Goal: Task Accomplishment & Management: Complete application form

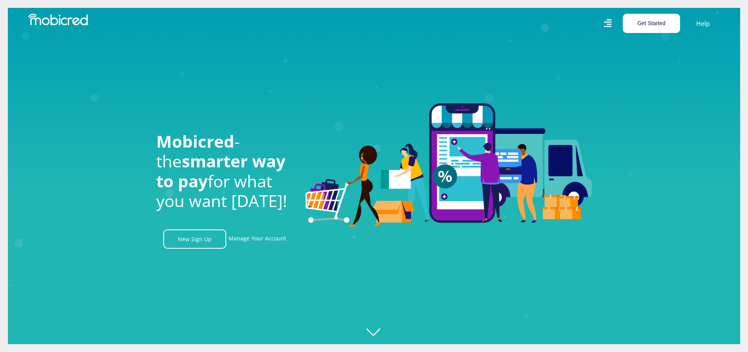
scroll to position [0, 1454]
click at [653, 22] on button "Get Started" at bounding box center [650, 23] width 57 height 19
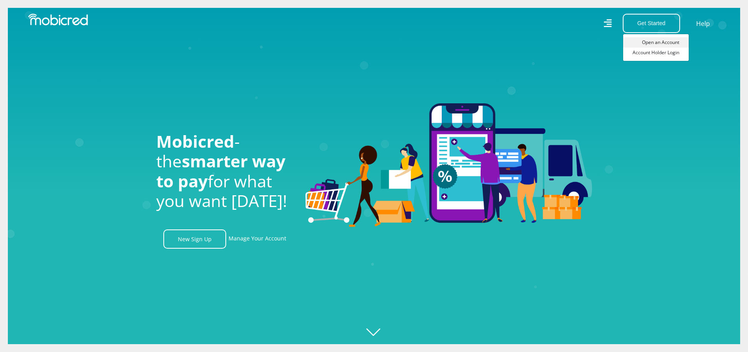
click at [654, 39] on link "Open an Account" at bounding box center [656, 42] width 66 height 10
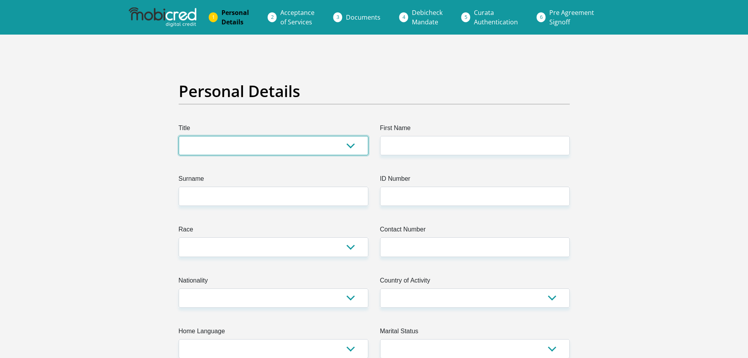
click at [351, 144] on select "Mr Ms Mrs Dr [PERSON_NAME]" at bounding box center [274, 145] width 190 height 19
select select "Mr"
click at [179, 136] on select "Mr Ms Mrs Dr [PERSON_NAME]" at bounding box center [274, 145] width 190 height 19
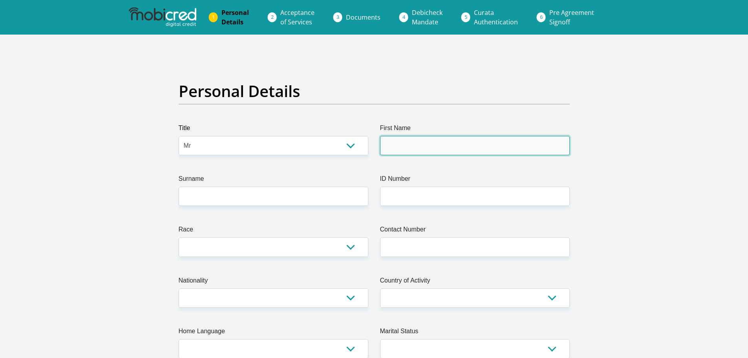
click at [403, 148] on input "First Name" at bounding box center [475, 145] width 190 height 19
type input "[PERSON_NAME]"
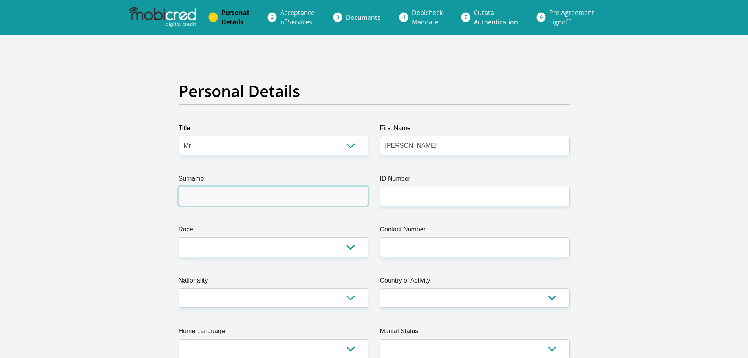
click at [244, 200] on input "Surname" at bounding box center [274, 195] width 190 height 19
type input "Binang"
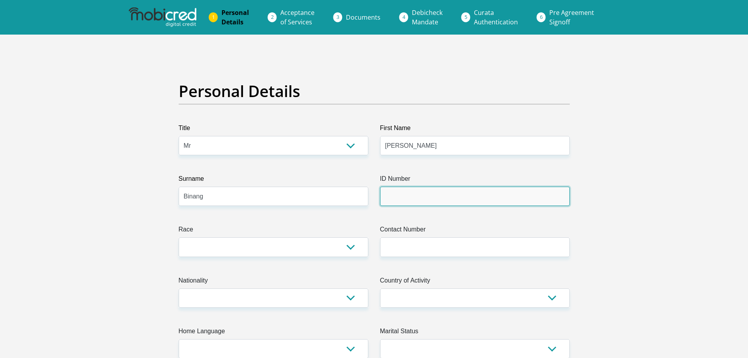
click at [422, 198] on input "ID Number" at bounding box center [475, 195] width 190 height 19
type input "8503236431081"
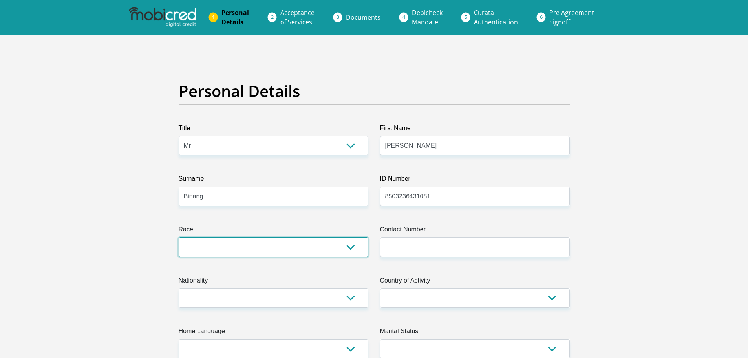
click at [352, 246] on select "Black Coloured Indian White Other" at bounding box center [274, 246] width 190 height 19
select select "1"
click at [179, 237] on select "Black Coloured Indian White Other" at bounding box center [274, 246] width 190 height 19
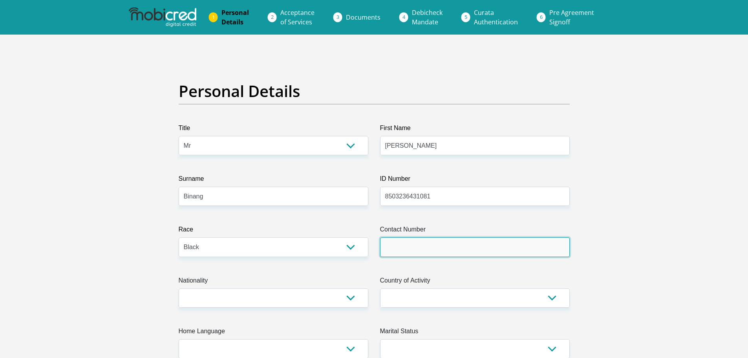
click at [411, 241] on input "Contact Number" at bounding box center [475, 246] width 190 height 19
type input "0791891589"
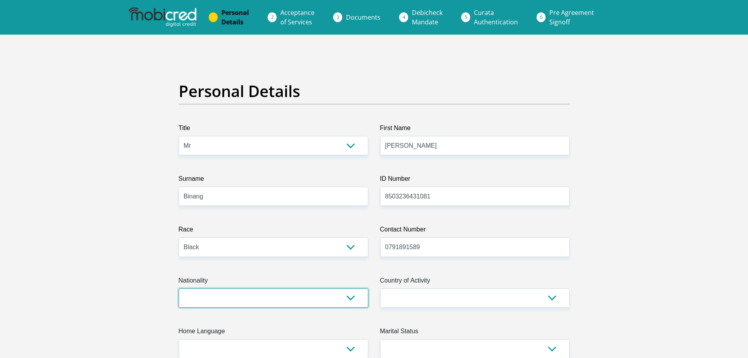
click at [350, 298] on select "[GEOGRAPHIC_DATA] [GEOGRAPHIC_DATA] [GEOGRAPHIC_DATA] [GEOGRAPHIC_DATA] [GEOGRA…" at bounding box center [274, 297] width 190 height 19
select select "ZAF"
click at [179, 288] on select "[GEOGRAPHIC_DATA] [GEOGRAPHIC_DATA] [GEOGRAPHIC_DATA] [GEOGRAPHIC_DATA] [GEOGRA…" at bounding box center [274, 297] width 190 height 19
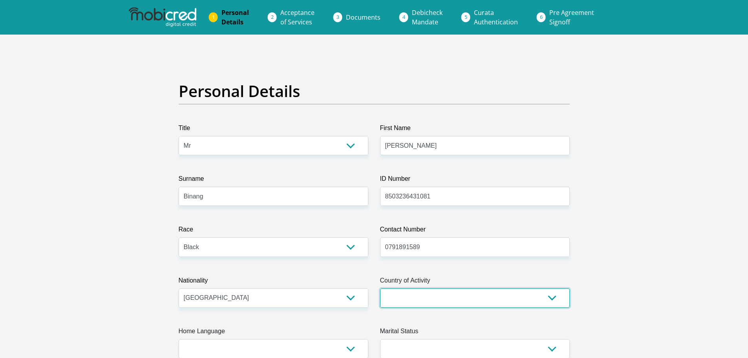
click at [551, 298] on select "[GEOGRAPHIC_DATA] [GEOGRAPHIC_DATA] [GEOGRAPHIC_DATA] [GEOGRAPHIC_DATA] [GEOGRA…" at bounding box center [475, 297] width 190 height 19
select select "ZAF"
click at [380, 288] on select "[GEOGRAPHIC_DATA] [GEOGRAPHIC_DATA] [GEOGRAPHIC_DATA] [GEOGRAPHIC_DATA] [GEOGRA…" at bounding box center [475, 297] width 190 height 19
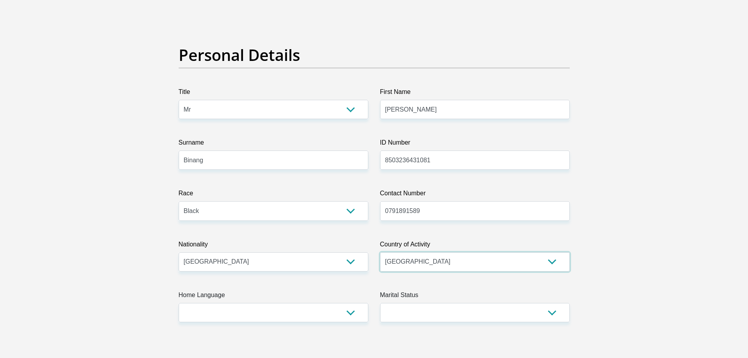
scroll to position [118, 0]
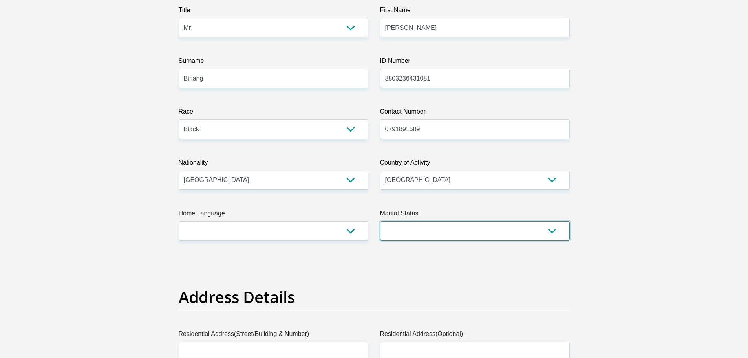
click at [551, 229] on select "Married ANC Single Divorced Widowed Married COP or Customary Law" at bounding box center [475, 230] width 190 height 19
select select "5"
click at [380, 221] on select "Married ANC Single Divorced Widowed Married COP or Customary Law" at bounding box center [475, 230] width 190 height 19
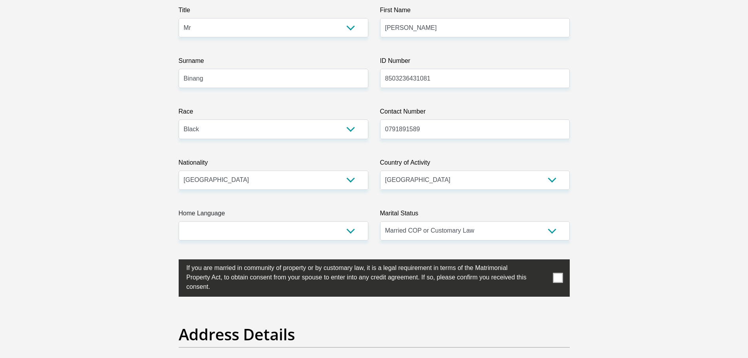
click at [562, 279] on span at bounding box center [558, 278] width 10 height 10
click at [171, 261] on input "checkbox" at bounding box center [171, 261] width 0 height 0
click at [350, 233] on select "Afrikaans English Sepedi South Ndebele Southern Sotho Swati Tsonga Tswana Venda…" at bounding box center [274, 230] width 190 height 19
click at [352, 230] on select "Afrikaans English Sepedi South Ndebele Southern Sotho Swati Tsonga Tswana Venda…" at bounding box center [274, 230] width 190 height 19
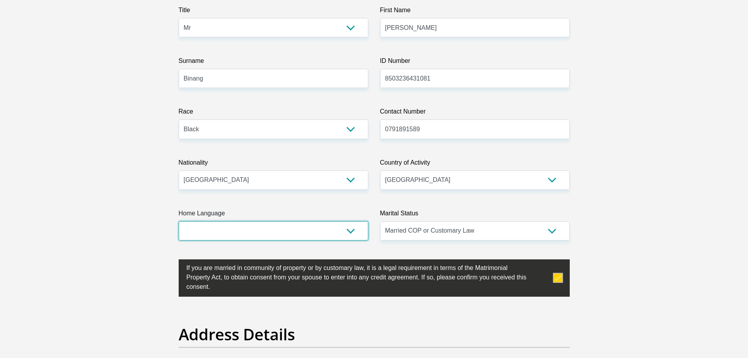
select select "tsn"
click at [179, 221] on select "Afrikaans English Sepedi South Ndebele Southern Sotho Swati Tsonga Tswana Venda…" at bounding box center [274, 230] width 190 height 19
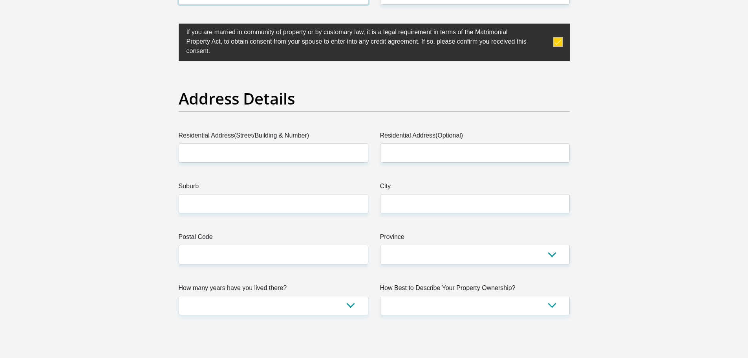
scroll to position [392, 0]
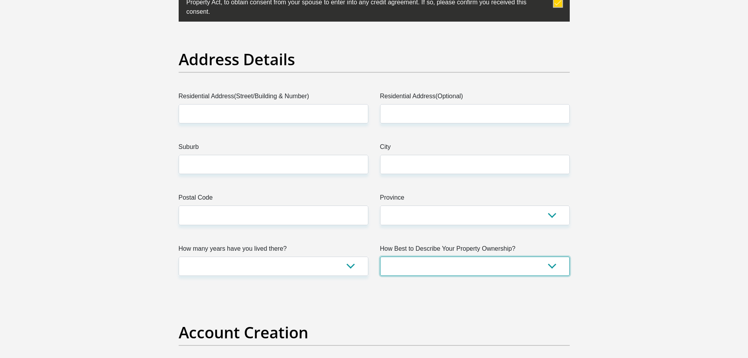
click at [555, 266] on select "Owned Rented Family Owned Company Dwelling" at bounding box center [475, 265] width 190 height 19
select select "Company Dwelling"
click at [380, 256] on select "Owned Rented Family Owned Company Dwelling" at bounding box center [475, 265] width 190 height 19
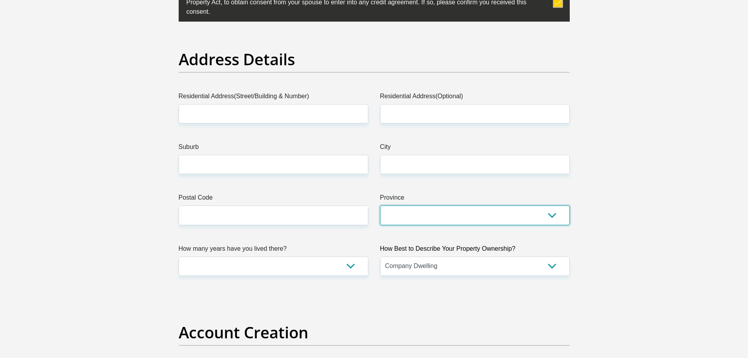
click at [558, 214] on select "Eastern Cape Free State [GEOGRAPHIC_DATA] [GEOGRAPHIC_DATA][DATE] [GEOGRAPHIC_D…" at bounding box center [475, 214] width 190 height 19
select select "[GEOGRAPHIC_DATA]"
click at [380, 205] on select "Eastern Cape Free State [GEOGRAPHIC_DATA] [GEOGRAPHIC_DATA][DATE] [GEOGRAPHIC_D…" at bounding box center [475, 214] width 190 height 19
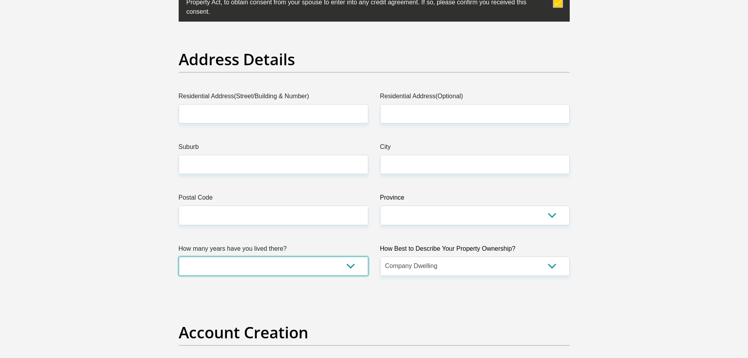
click at [354, 264] on select "less than 1 year 1-3 years 3-5 years 5+ years" at bounding box center [274, 265] width 190 height 19
select select "5"
click at [179, 256] on select "less than 1 year 1-3 years 3-5 years 5+ years" at bounding box center [274, 265] width 190 height 19
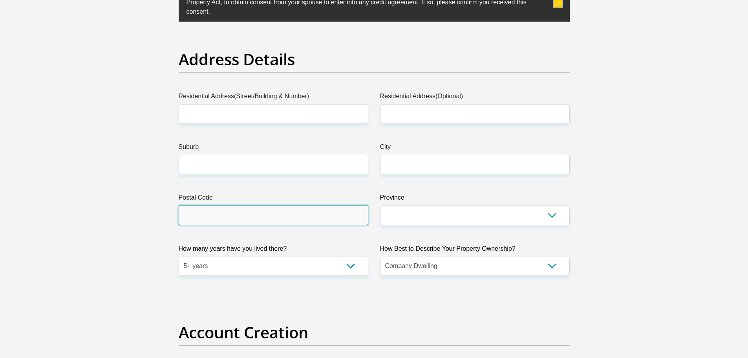
click at [308, 213] on input "Postal Code" at bounding box center [274, 214] width 190 height 19
type input "8390"
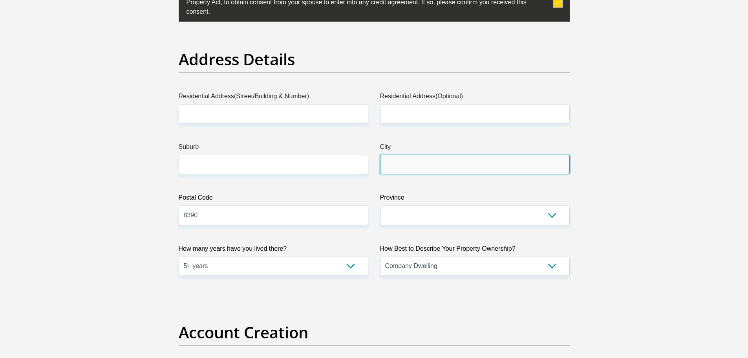
click at [418, 166] on input "City" at bounding box center [475, 164] width 190 height 19
type input "Delpoortshoop"
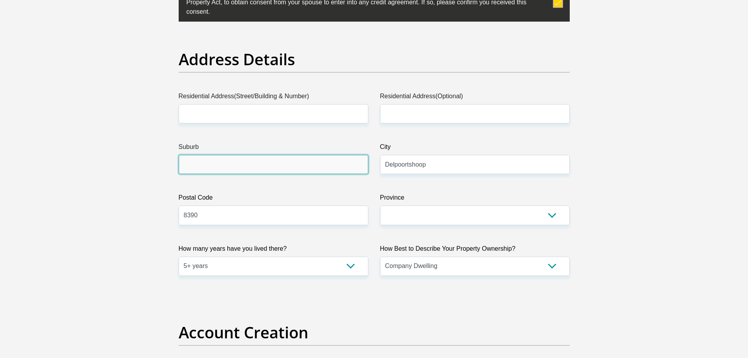
click at [201, 162] on input "Suburb" at bounding box center [274, 164] width 190 height 19
type input "Ulco"
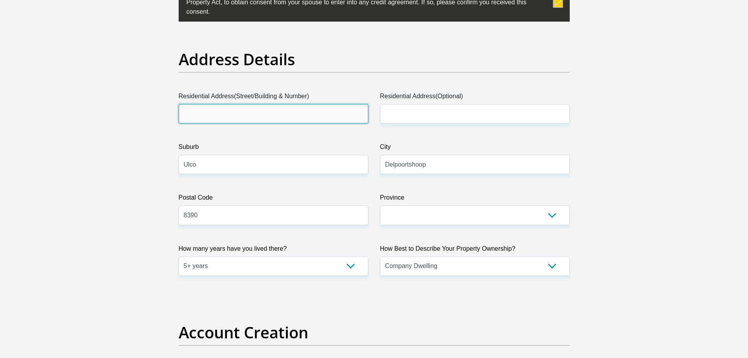
click at [308, 117] on input "Residential Address(Street/Building & Number)" at bounding box center [274, 113] width 190 height 19
drag, startPoint x: 211, startPoint y: 111, endPoint x: 224, endPoint y: 114, distance: 13.6
click at [211, 112] on input "109 [GEOGRAPHIC_DATA]" at bounding box center [274, 113] width 190 height 19
click at [214, 115] on input "109 [GEOGRAPHIC_DATA]" at bounding box center [274, 113] width 190 height 19
type input "109 [GEOGRAPHIC_DATA]"
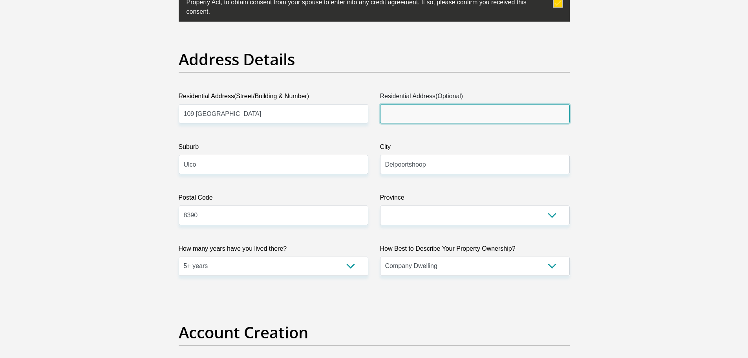
click at [395, 108] on input "Residential Address(Optional)" at bounding box center [475, 113] width 190 height 19
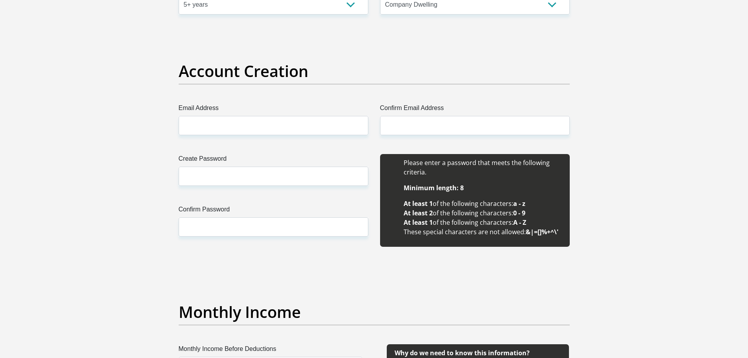
scroll to position [667, 0]
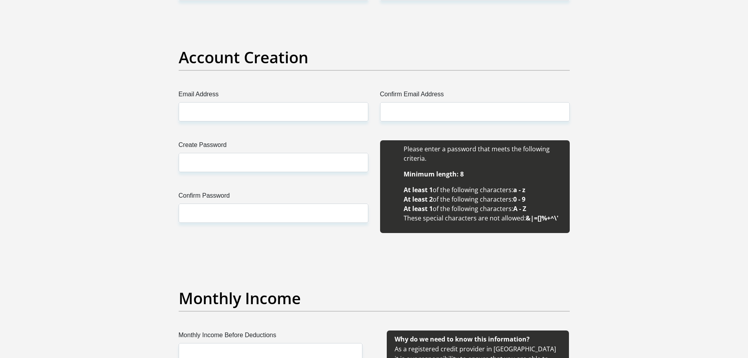
type input "4th Circle"
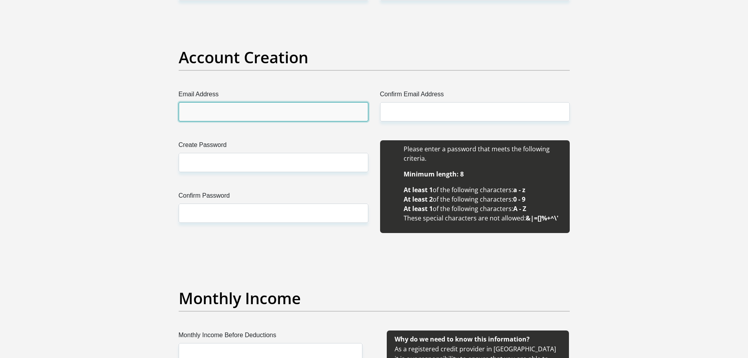
click at [235, 112] on input "Email Address" at bounding box center [274, 111] width 190 height 19
type input "[EMAIL_ADDRESS]"
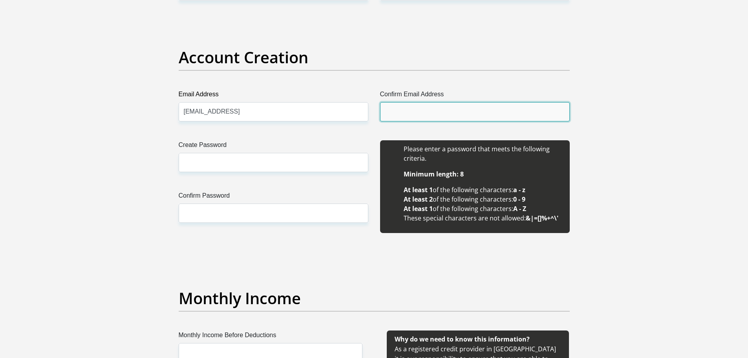
click at [435, 111] on input "Confirm Email Address" at bounding box center [475, 111] width 190 height 19
type input "[EMAIL_ADDRESS][DOMAIN_NAME]"
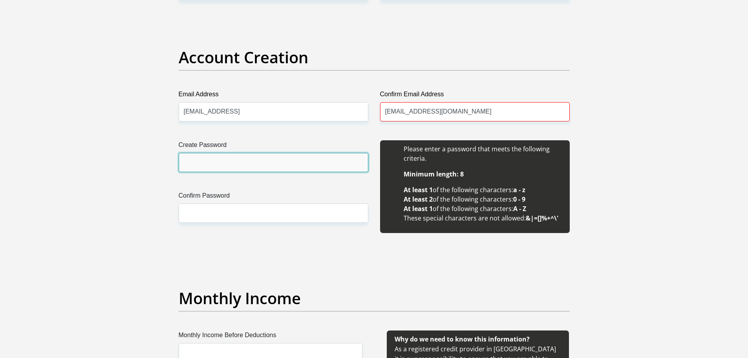
click at [266, 161] on input "Create Password" at bounding box center [274, 162] width 190 height 19
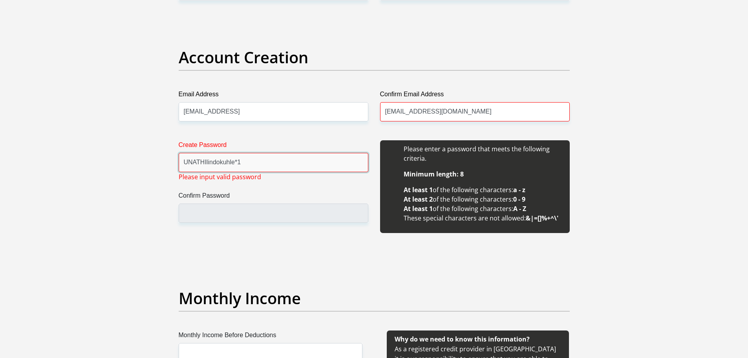
click at [238, 162] on input "UNATHIlindokuhle*1" at bounding box center [274, 162] width 190 height 19
click at [214, 201] on label "Confirm Password" at bounding box center [274, 197] width 190 height 13
click at [214, 203] on input "Confirm Password" at bounding box center [274, 212] width 190 height 19
click at [198, 212] on input "Confirm Password" at bounding box center [274, 212] width 190 height 19
click at [199, 212] on input "Confirm Password" at bounding box center [274, 212] width 190 height 19
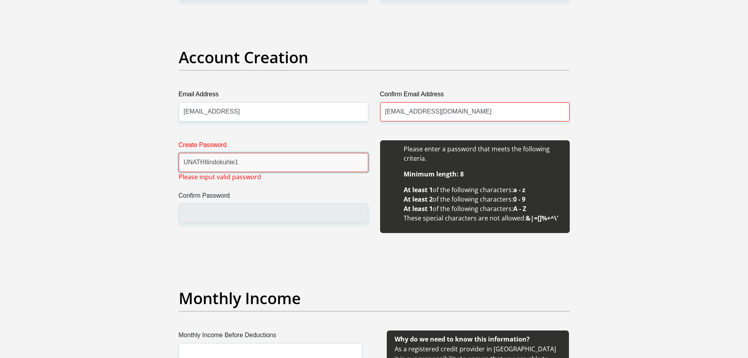
click at [235, 163] on input "UNATHIlindokuhle1" at bounding box center [274, 162] width 190 height 19
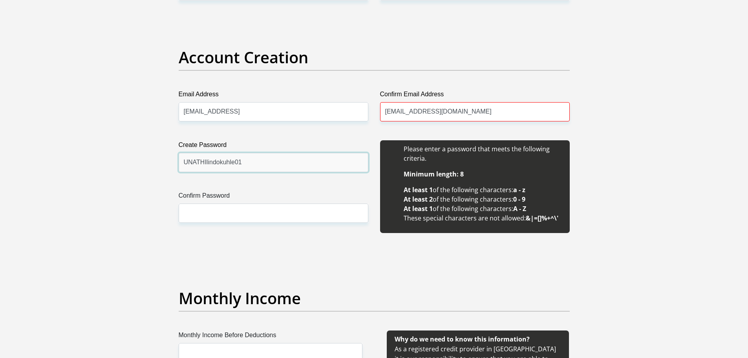
type input "UNATHIlindokuhle01"
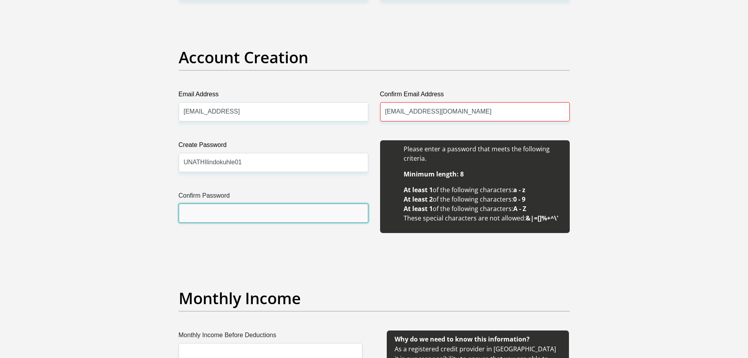
click at [207, 217] on input "Confirm Password" at bounding box center [274, 212] width 190 height 19
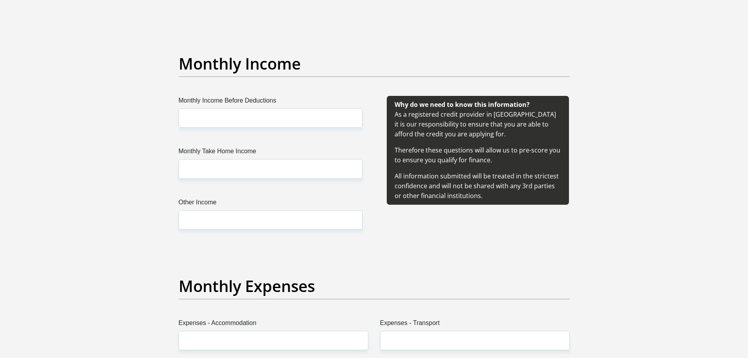
scroll to position [903, 0]
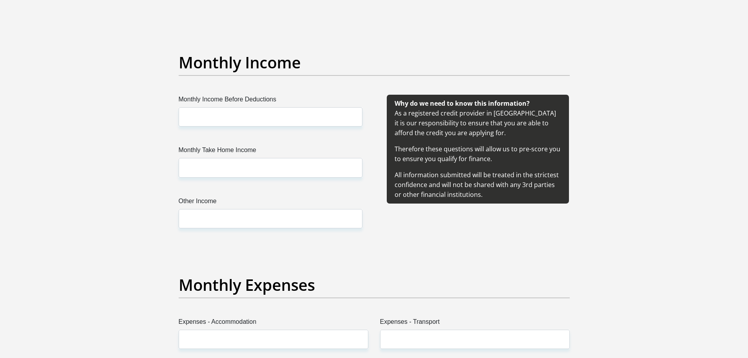
type input "UNATHIlindokuhle01"
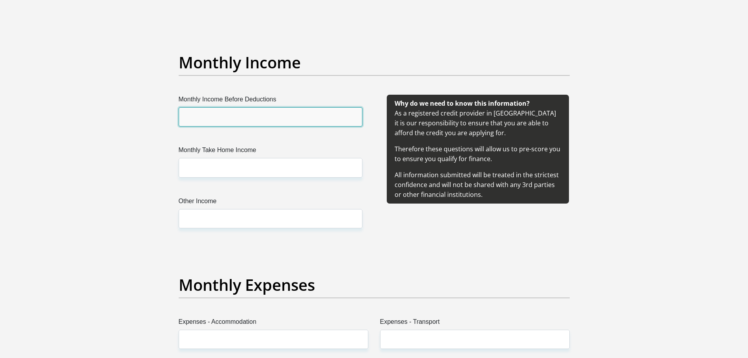
click at [206, 112] on input "Monthly Income Before Deductions" at bounding box center [271, 116] width 184 height 19
type input "70892.80"
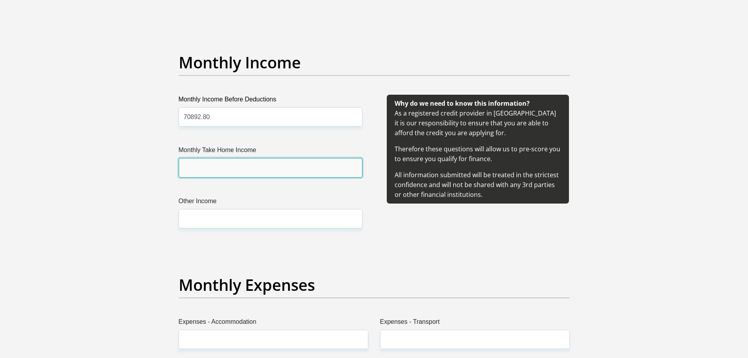
click at [195, 160] on input "Monthly Take Home Income" at bounding box center [271, 167] width 184 height 19
type input "41258.15"
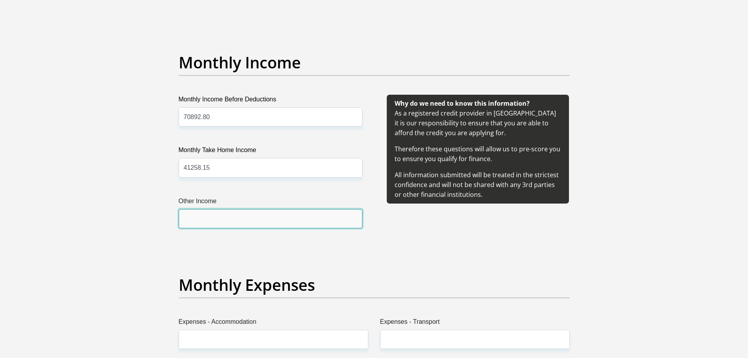
click at [210, 221] on input "Other Income" at bounding box center [271, 218] width 184 height 19
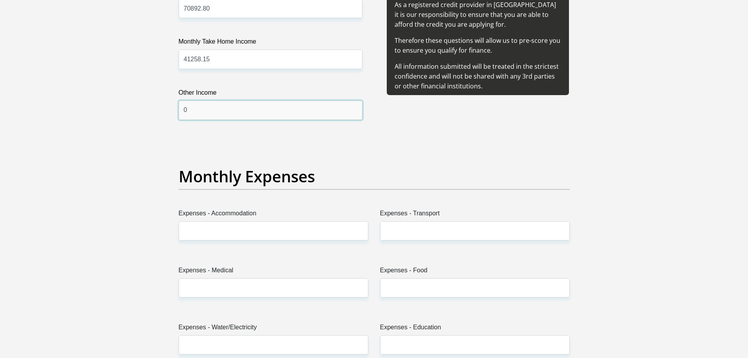
scroll to position [1020, 0]
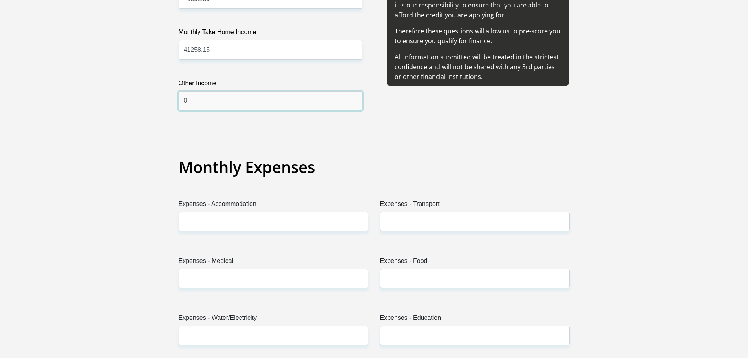
type input "0"
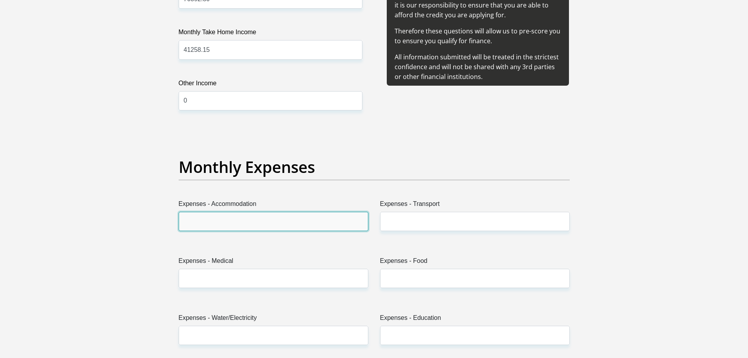
click at [210, 224] on input "Expenses - Accommodation" at bounding box center [274, 221] width 190 height 19
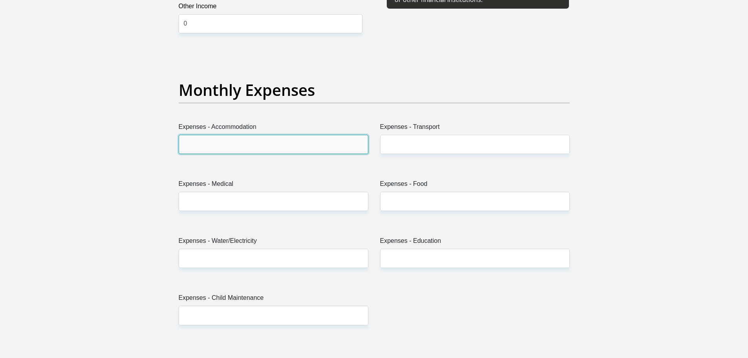
scroll to position [1099, 0]
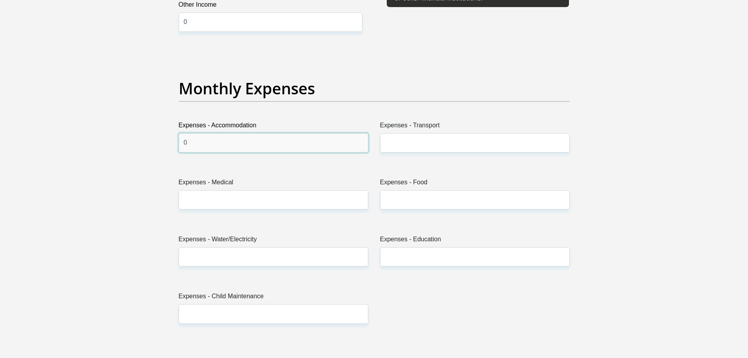
type input "0"
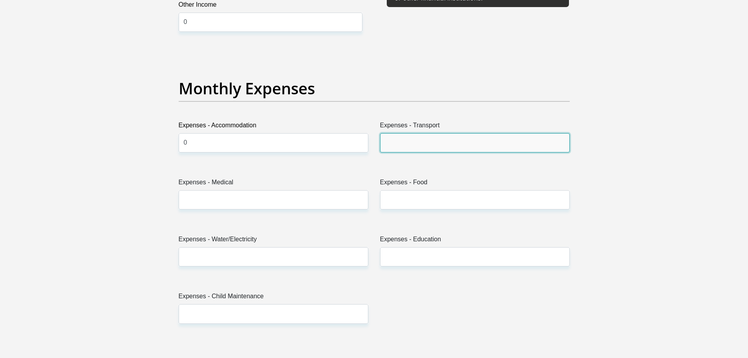
click at [399, 142] on input "Expenses - Transport" at bounding box center [475, 142] width 190 height 19
type input "0"
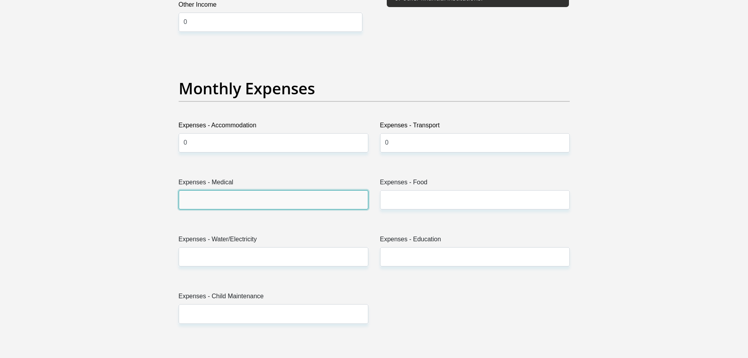
click at [245, 203] on input "Expenses - Medical" at bounding box center [274, 199] width 190 height 19
type input "0"
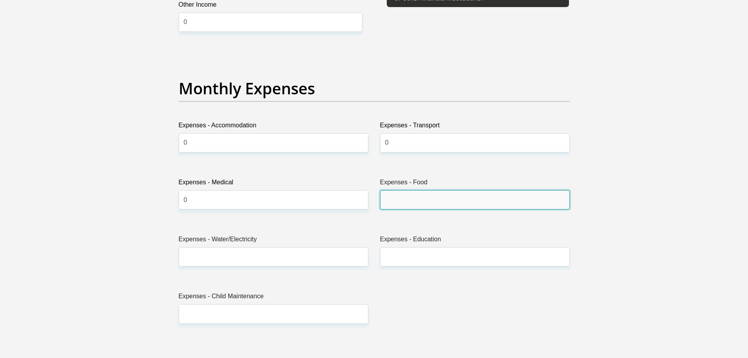
click at [411, 202] on input "Expenses - Food" at bounding box center [475, 199] width 190 height 19
type input "12000.00"
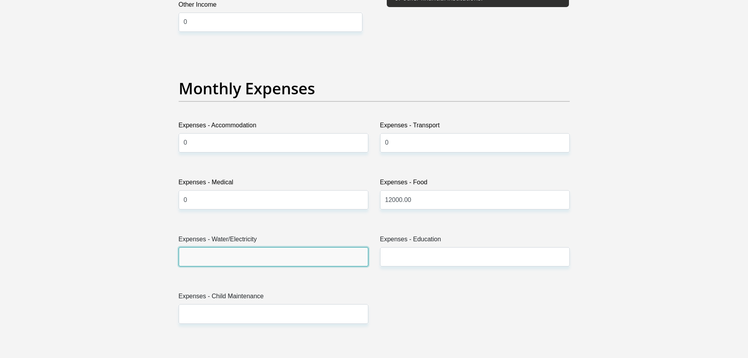
click at [261, 251] on input "Expenses - Water/Electricity" at bounding box center [274, 256] width 190 height 19
type input "0"
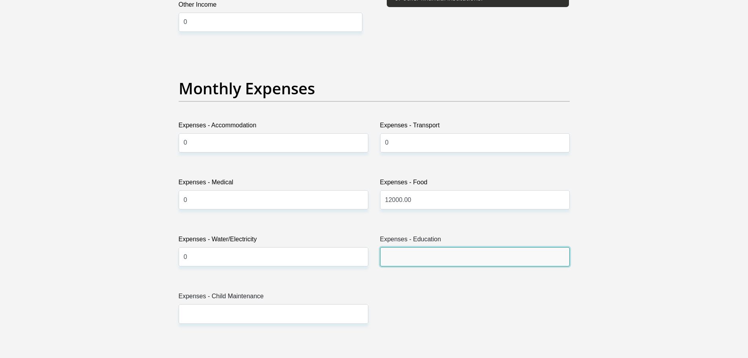
click at [405, 256] on input "Expenses - Education" at bounding box center [475, 256] width 190 height 19
type input "6000"
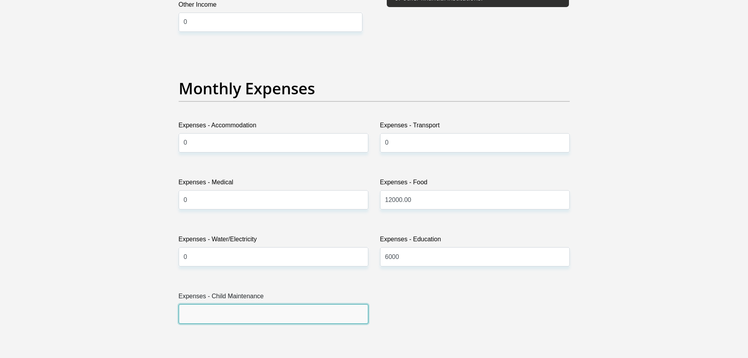
click at [252, 316] on input "Expenses - Child Maintenance" at bounding box center [274, 313] width 190 height 19
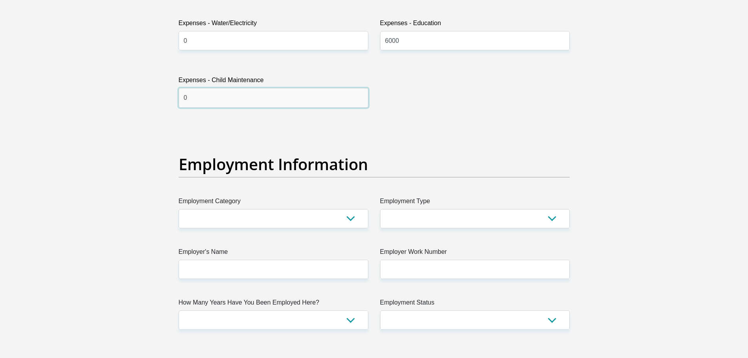
scroll to position [1334, 0]
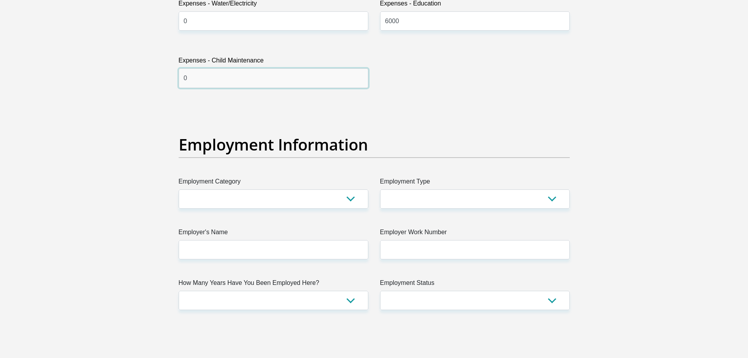
type input "0"
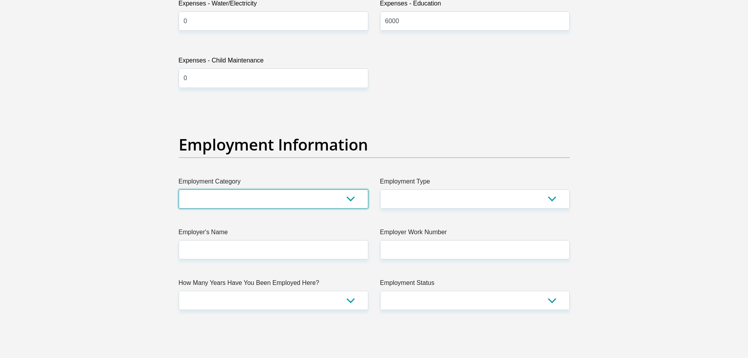
click at [352, 201] on select "AGRICULTURE ALCOHOL & TOBACCO CONSTRUCTION MATERIALS METALLURGY EQUIPMENT FOR R…" at bounding box center [274, 198] width 190 height 19
click at [179, 189] on select "AGRICULTURE ALCOHOL & TOBACCO CONSTRUCTION MATERIALS METALLURGY EQUIPMENT FOR R…" at bounding box center [274, 198] width 190 height 19
drag, startPoint x: 297, startPoint y: 112, endPoint x: 298, endPoint y: 126, distance: 14.2
drag, startPoint x: 298, startPoint y: 126, endPoint x: 271, endPoint y: 192, distance: 71.1
click at [272, 190] on select "AGRICULTURE ALCOHOL & TOBACCO CONSTRUCTION MATERIALS METALLURGY EQUIPMENT FOR R…" at bounding box center [274, 198] width 190 height 19
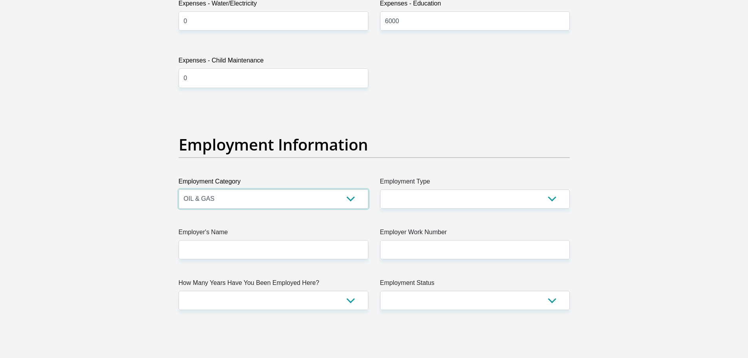
select select "21"
click at [179, 189] on select "AGRICULTURE ALCOHOL & TOBACCO CONSTRUCTION MATERIALS METALLURGY EQUIPMENT FOR R…" at bounding box center [274, 198] width 190 height 19
click at [547, 197] on select "College/Lecturer Craft Seller Creative Driver Executive Farmer Forces - Non Com…" at bounding box center [475, 198] width 190 height 19
select select "Production/Manufacturing"
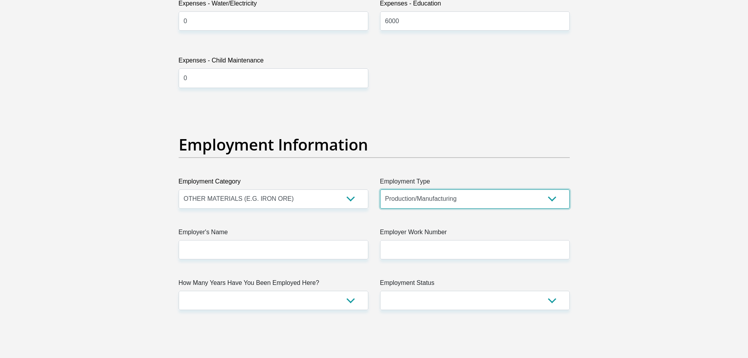
click at [380, 189] on select "College/Lecturer Craft Seller Creative Driver Executive Farmer Forces - Non Com…" at bounding box center [475, 198] width 190 height 19
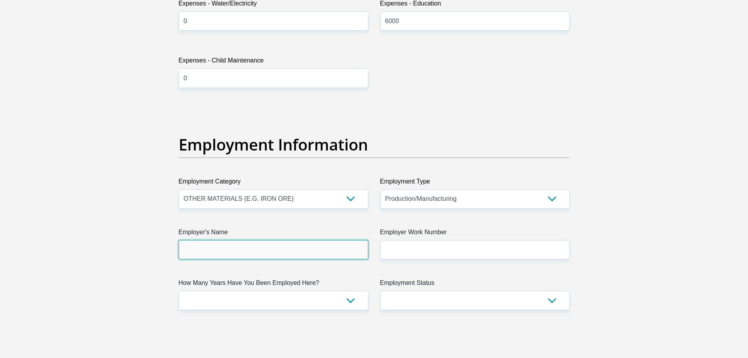
click at [338, 254] on input "Employer's Name" at bounding box center [274, 249] width 190 height 19
click at [204, 248] on input "AfrisamSA" at bounding box center [274, 249] width 190 height 19
click at [205, 251] on input "AfrisamSA" at bounding box center [274, 249] width 190 height 19
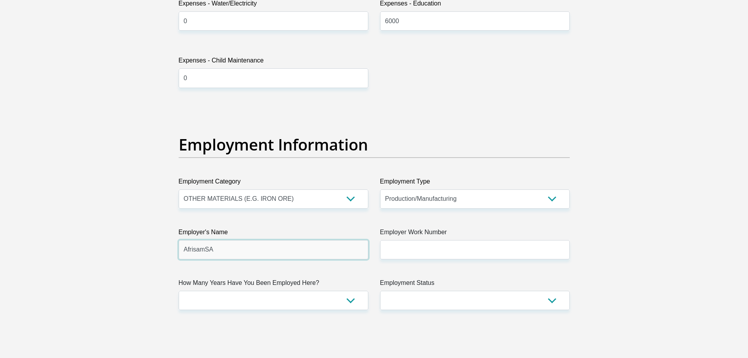
click at [205, 251] on input "AfrisamSA" at bounding box center [274, 249] width 190 height 19
click at [238, 243] on input "AfrisamSA" at bounding box center [274, 249] width 190 height 19
click at [206, 250] on input "AfrisamSA" at bounding box center [274, 249] width 190 height 19
type input "AfrisamSAPTYLTD"
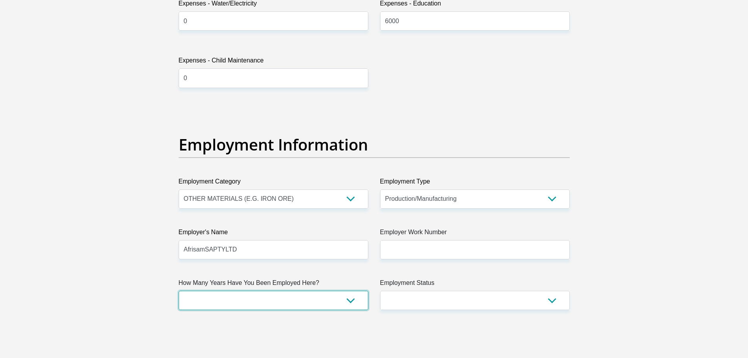
click at [350, 302] on select "less than 1 year 1-3 years 3-5 years 5+ years" at bounding box center [274, 299] width 190 height 19
select select "60"
click at [179, 290] on select "less than 1 year 1-3 years 3-5 years 5+ years" at bounding box center [274, 299] width 190 height 19
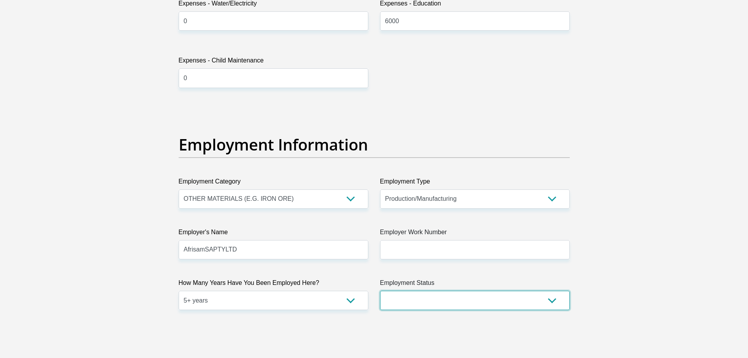
click at [553, 300] on select "Permanent/Full-time Part-time/Casual [DEMOGRAPHIC_DATA] Worker Self-Employed Ho…" at bounding box center [475, 299] width 190 height 19
select select "1"
click at [380, 290] on select "Permanent/Full-time Part-time/Casual [DEMOGRAPHIC_DATA] Worker Self-Employed Ho…" at bounding box center [475, 299] width 190 height 19
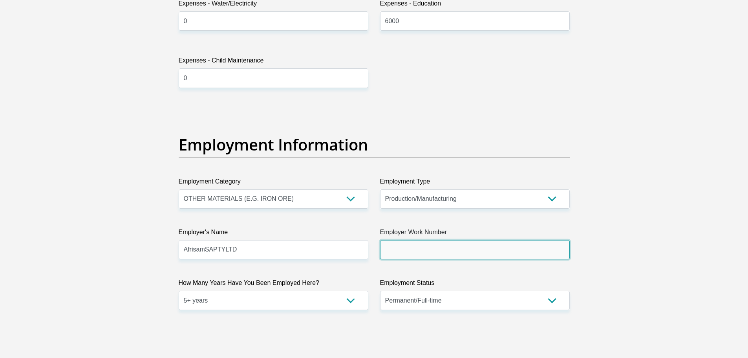
click at [458, 254] on input "Employer Work Number" at bounding box center [475, 249] width 190 height 19
type input "0535629228"
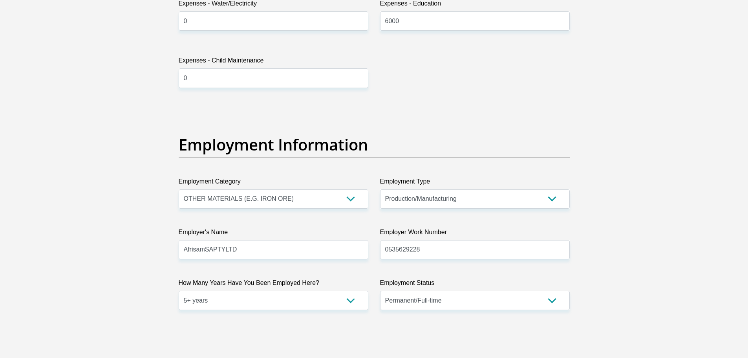
click at [462, 289] on label "Employment Status" at bounding box center [475, 284] width 190 height 13
click at [462, 290] on select "Permanent/Full-time Part-time/Casual [DEMOGRAPHIC_DATA] Worker Self-Employed Ho…" at bounding box center [475, 299] width 190 height 19
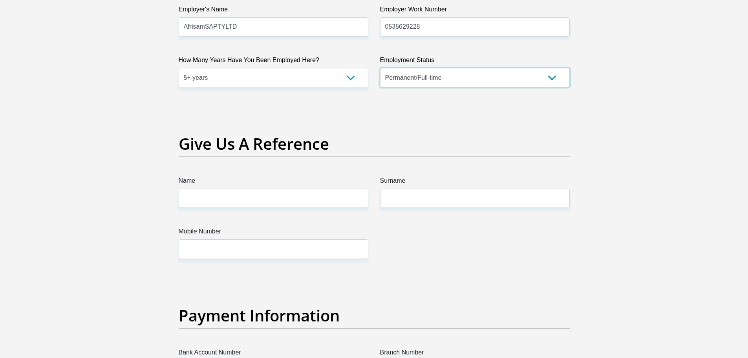
scroll to position [1531, 0]
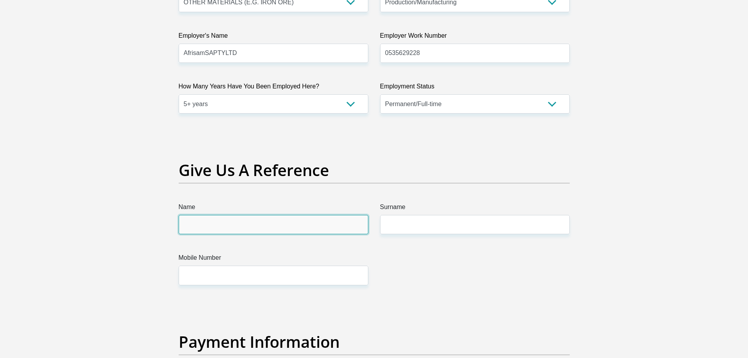
click at [228, 231] on input "Name" at bounding box center [274, 224] width 190 height 19
type input "[PERSON_NAME]"
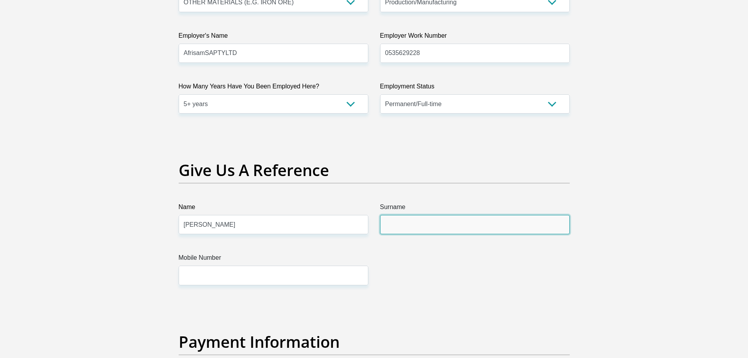
click at [389, 220] on input "Surname" at bounding box center [475, 224] width 190 height 19
type input "Binang"
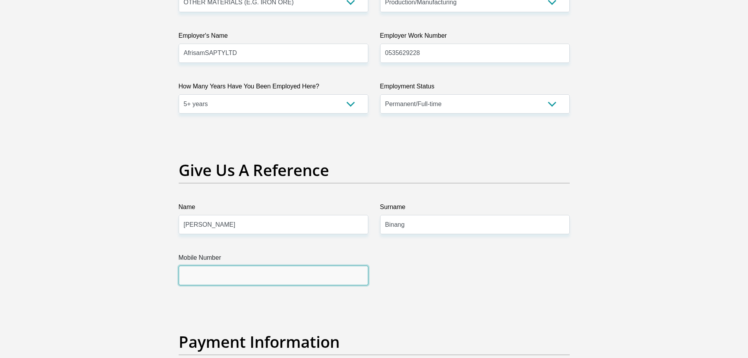
click at [256, 281] on input "Mobile Number" at bounding box center [274, 274] width 190 height 19
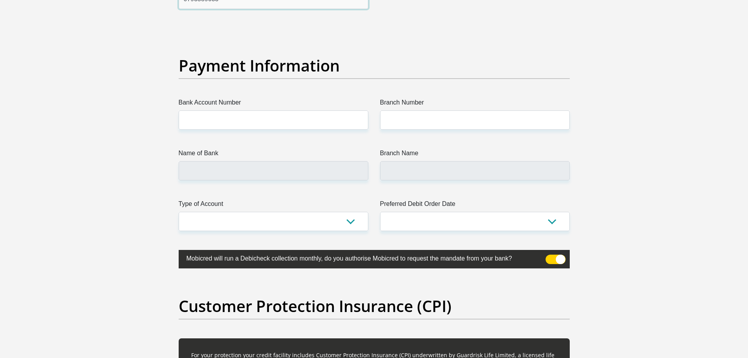
scroll to position [1805, 0]
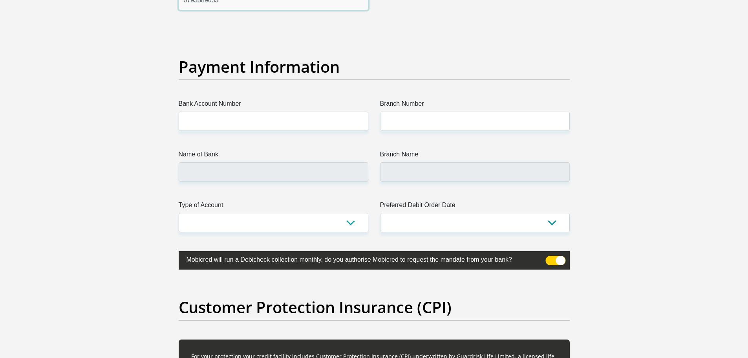
type input "0793589633"
click at [553, 226] on select "1st 2nd 3rd 4th 5th 7th 18th 19th 20th 21st 22nd 23rd 24th 25th 26th 27th 28th …" at bounding box center [475, 222] width 190 height 19
select select "25"
click at [380, 213] on select "1st 2nd 3rd 4th 5th 7th 18th 19th 20th 21st 22nd 23rd 24th 25th 26th 27th 28th …" at bounding box center [475, 222] width 190 height 19
click at [352, 225] on select "Cheque Savings" at bounding box center [274, 222] width 190 height 19
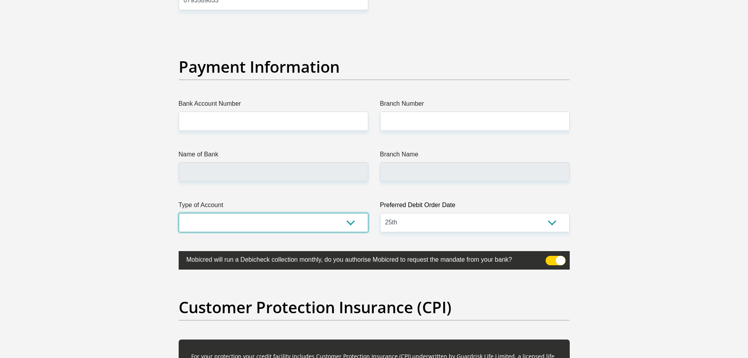
select select "CUR"
click at [179, 213] on select "Cheque Savings" at bounding box center [274, 222] width 190 height 19
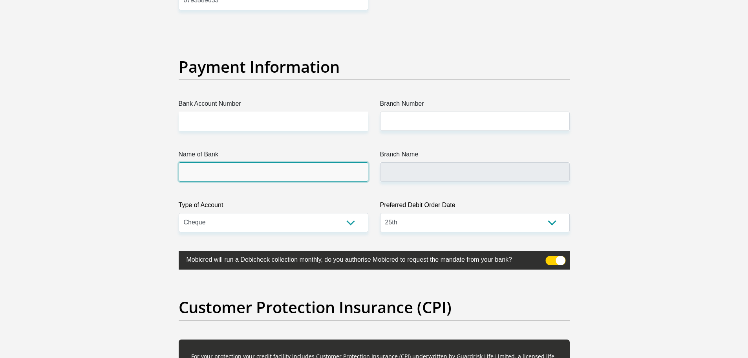
click at [316, 177] on input "Name of Bank" at bounding box center [274, 171] width 190 height 19
click at [324, 172] on input "Name of Bank" at bounding box center [274, 171] width 190 height 19
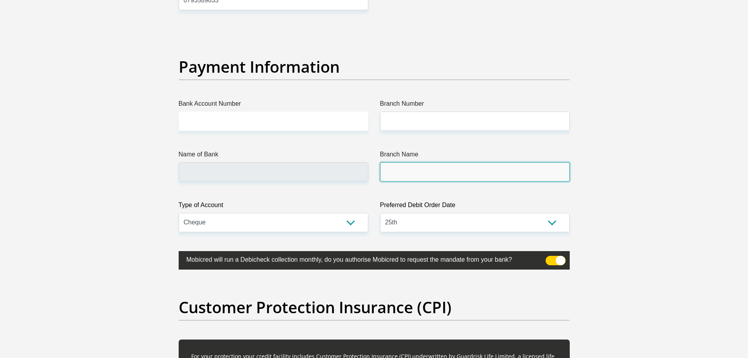
click at [382, 173] on input "Branch Name" at bounding box center [475, 171] width 190 height 19
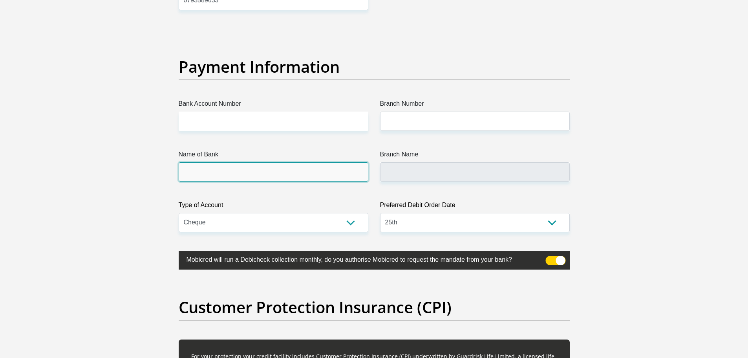
click at [293, 167] on input "Name of Bank" at bounding box center [274, 171] width 190 height 19
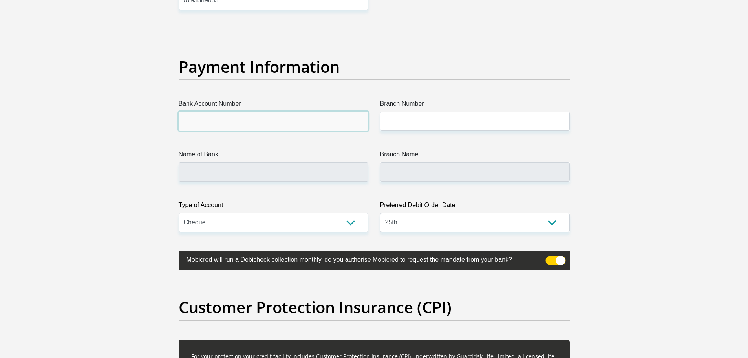
click at [272, 120] on input "Bank Account Number" at bounding box center [274, 120] width 190 height 19
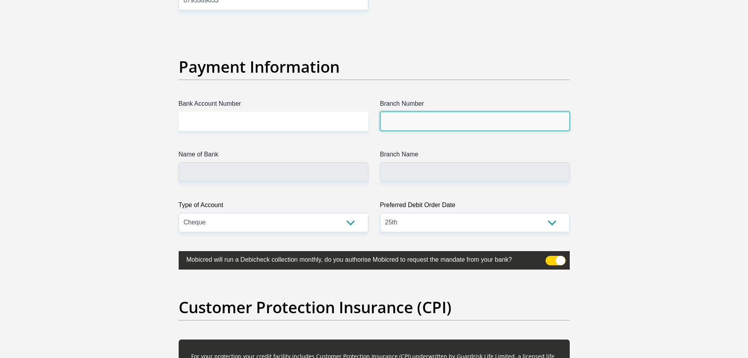
click at [397, 122] on input "Branch Number" at bounding box center [475, 120] width 190 height 19
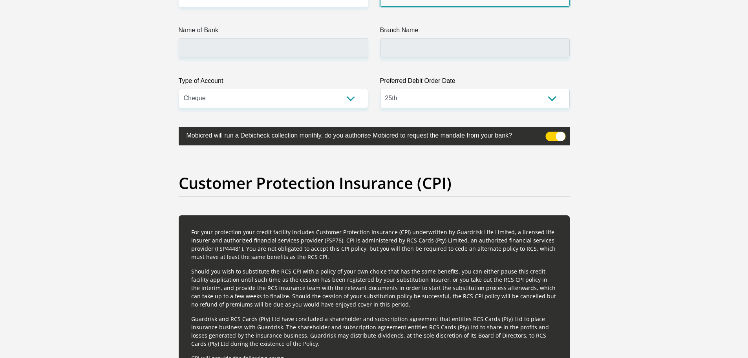
scroll to position [1923, 0]
